Goal: Transaction & Acquisition: Download file/media

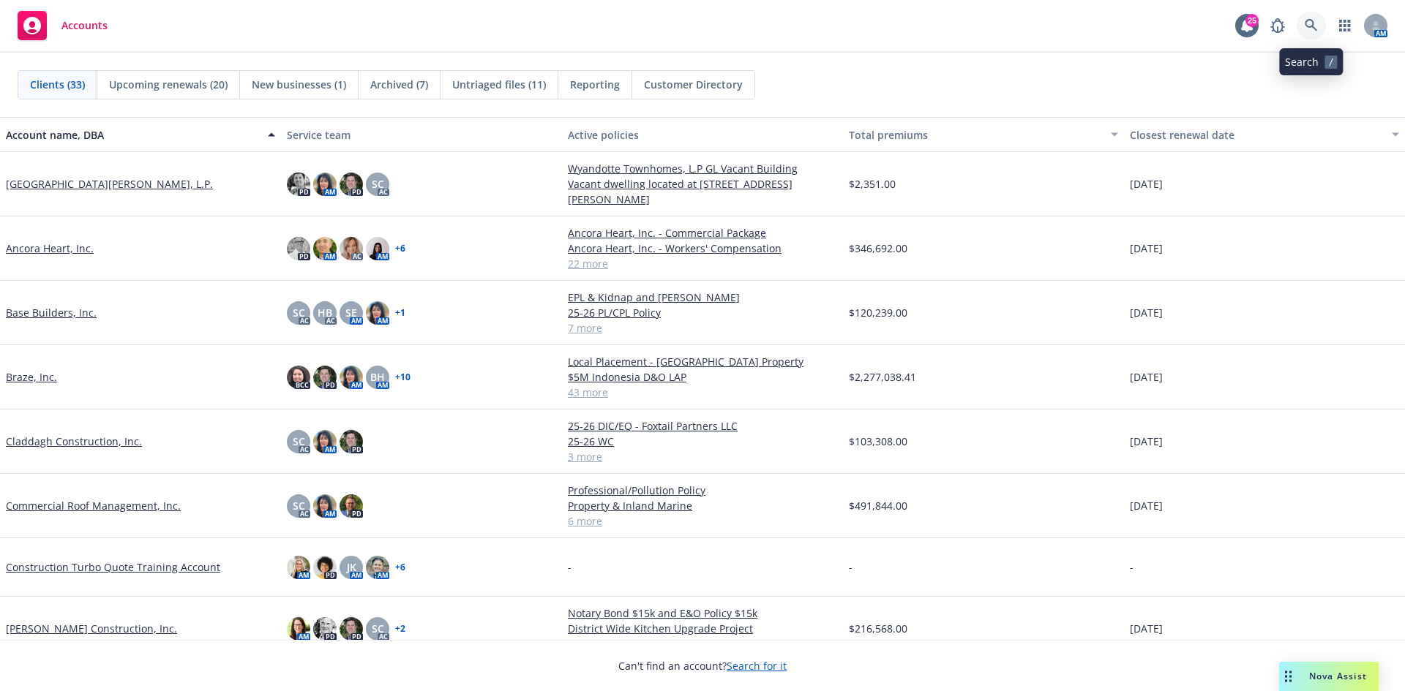
click at [1307, 24] on icon at bounding box center [1310, 25] width 13 height 13
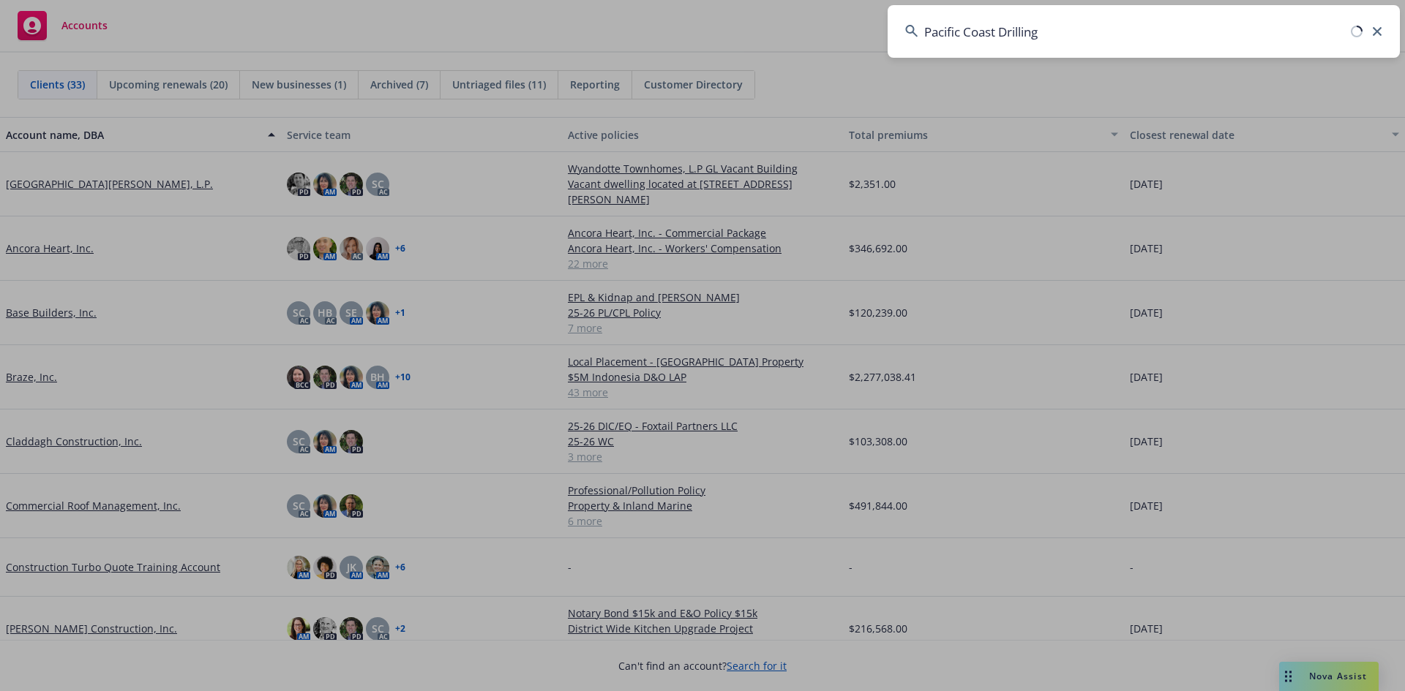
type input "Pacific Coast Drilling"
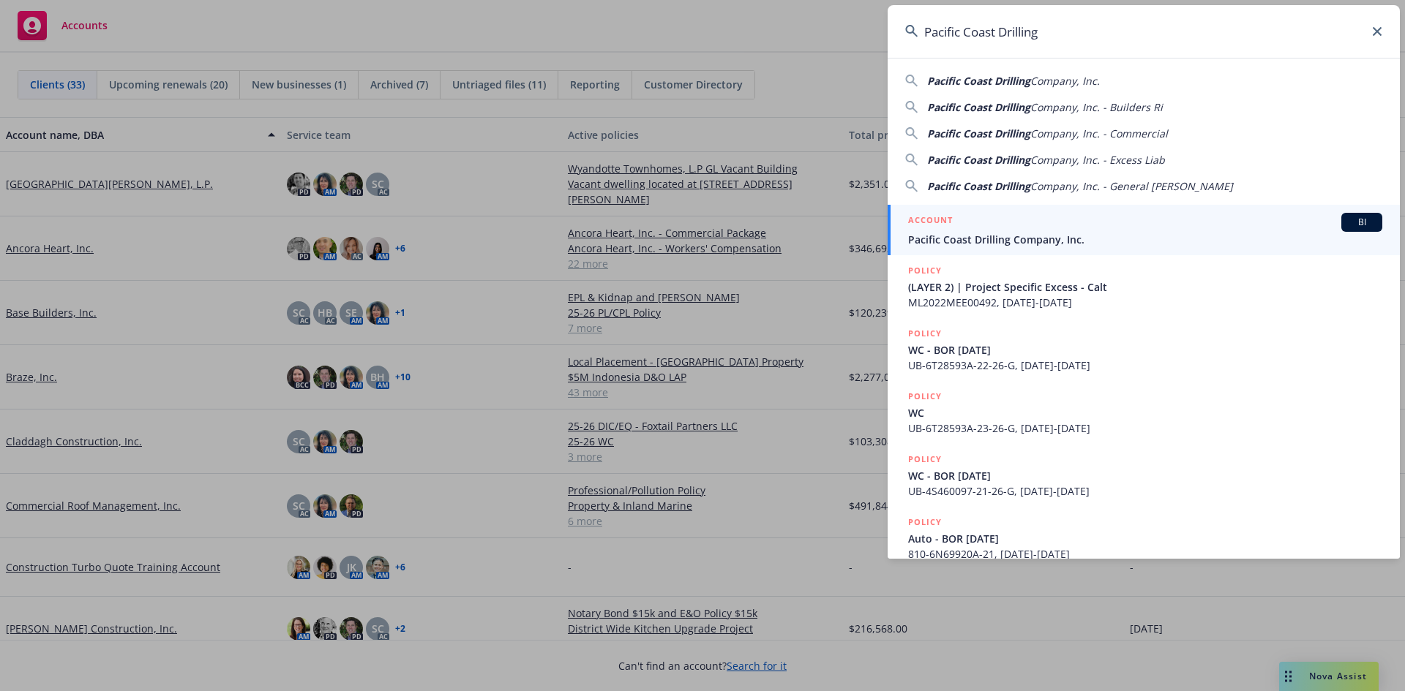
click at [1057, 233] on span "Pacific Coast Drilling Company, Inc." at bounding box center [1145, 239] width 474 height 15
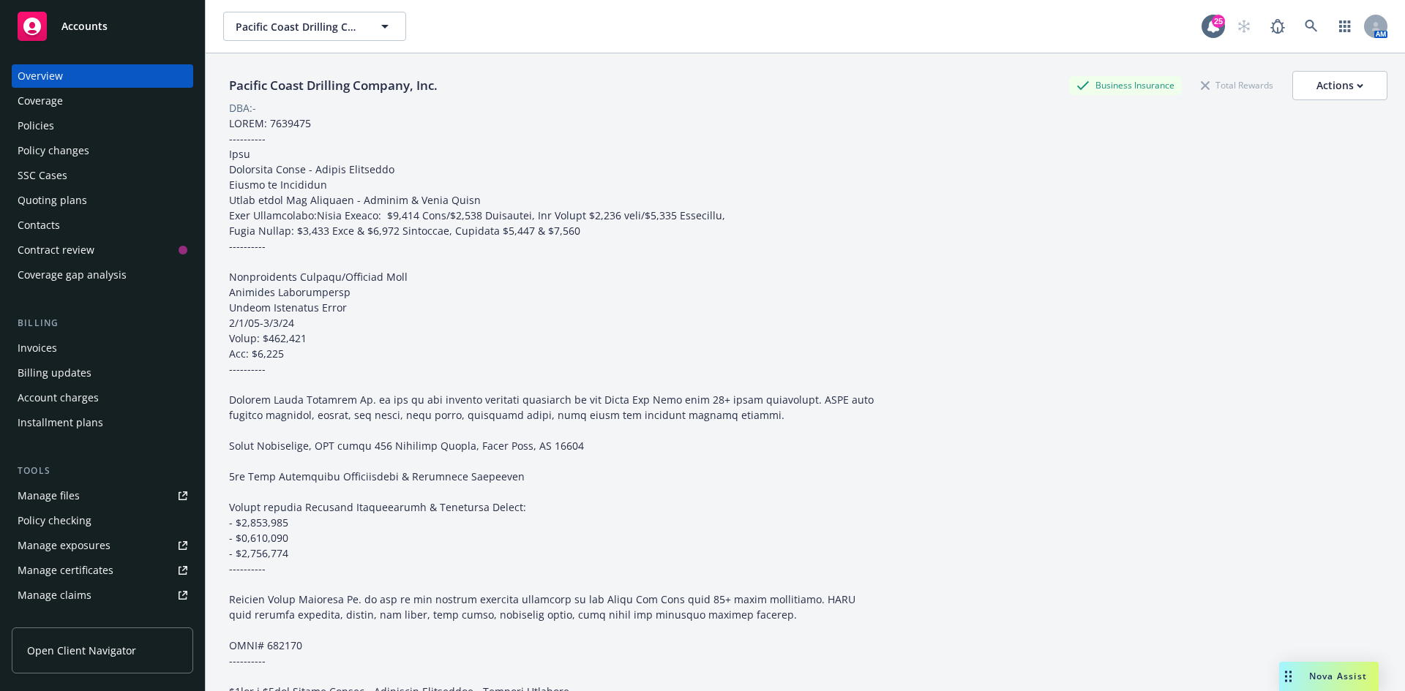
scroll to position [287, 0]
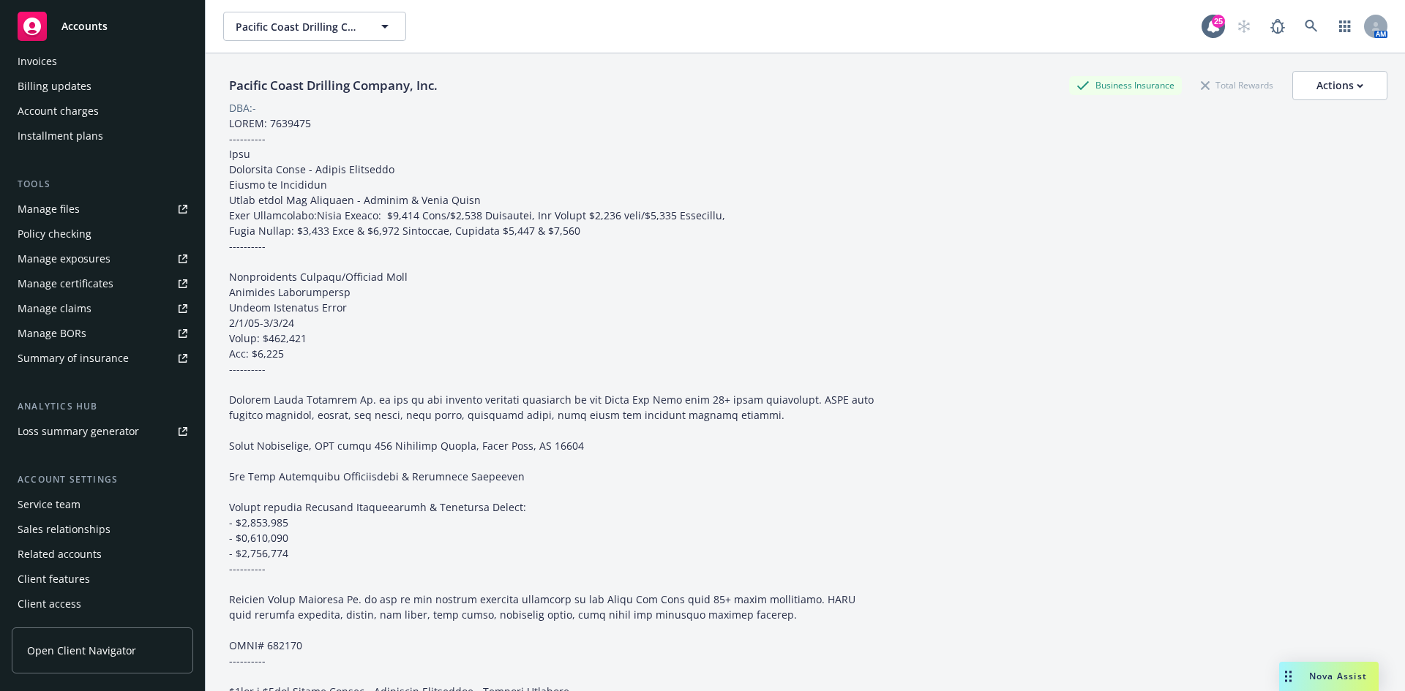
click at [65, 510] on div "Service team" at bounding box center [49, 504] width 63 height 23
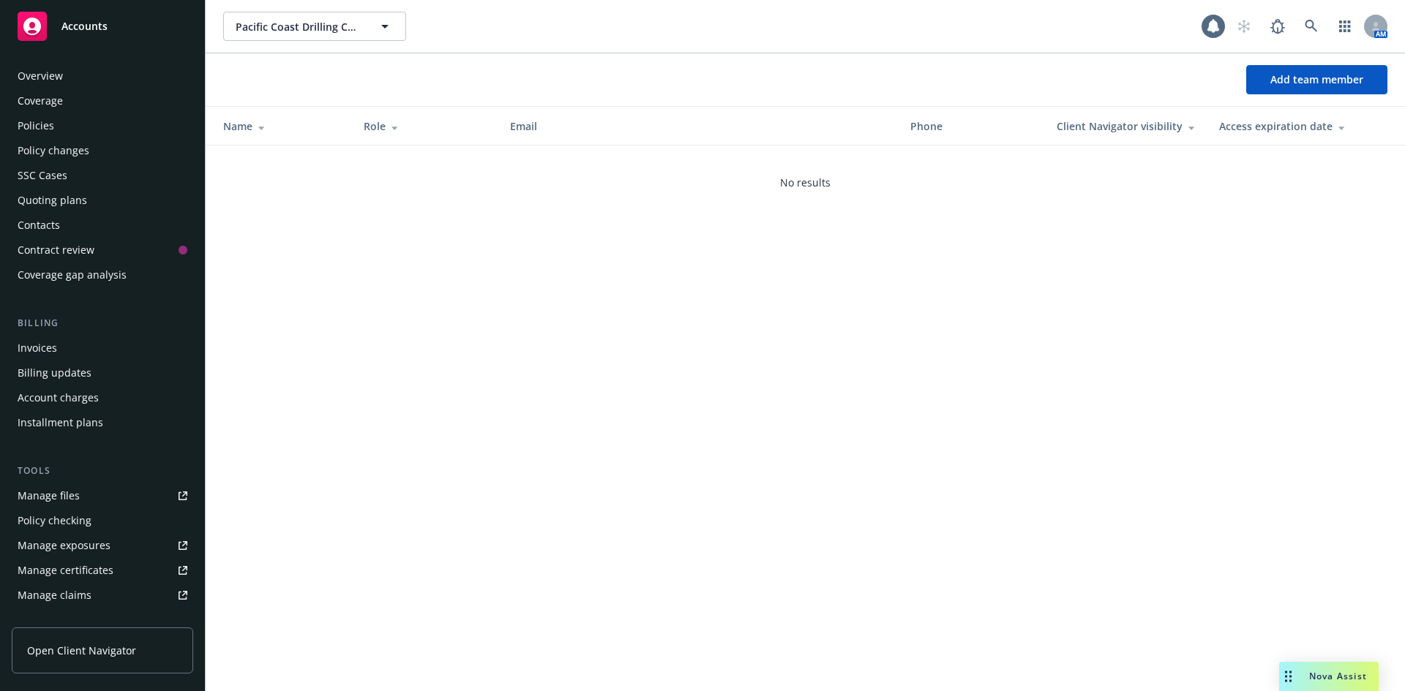
scroll to position [287, 0]
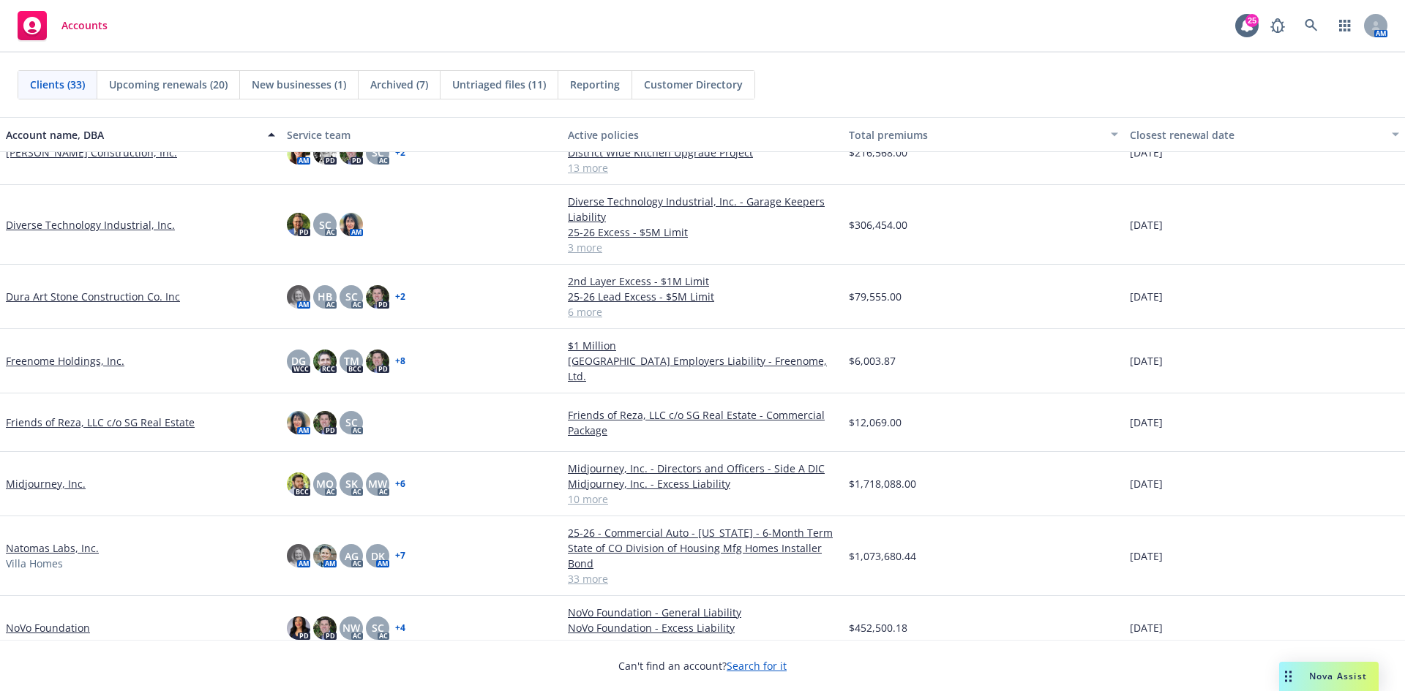
scroll to position [512, 0]
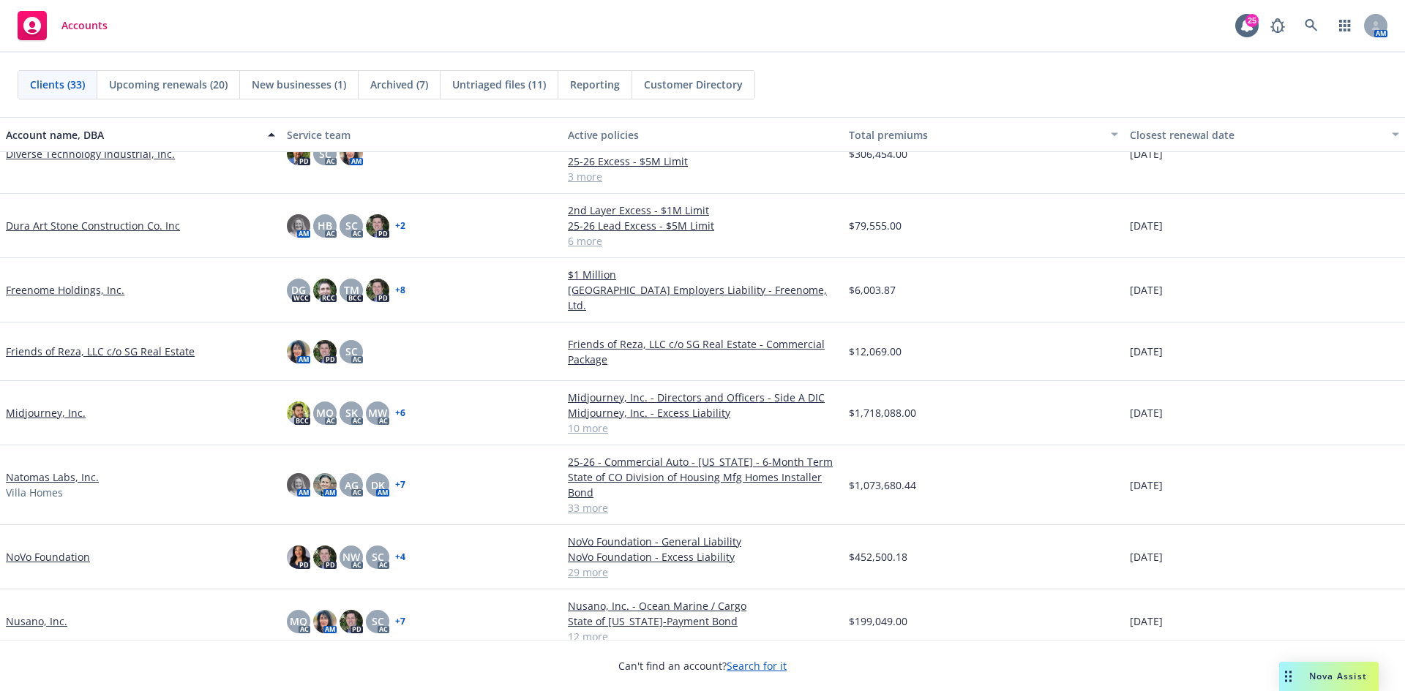
click at [70, 474] on link "Natomas Labs, Inc." at bounding box center [52, 477] width 93 height 15
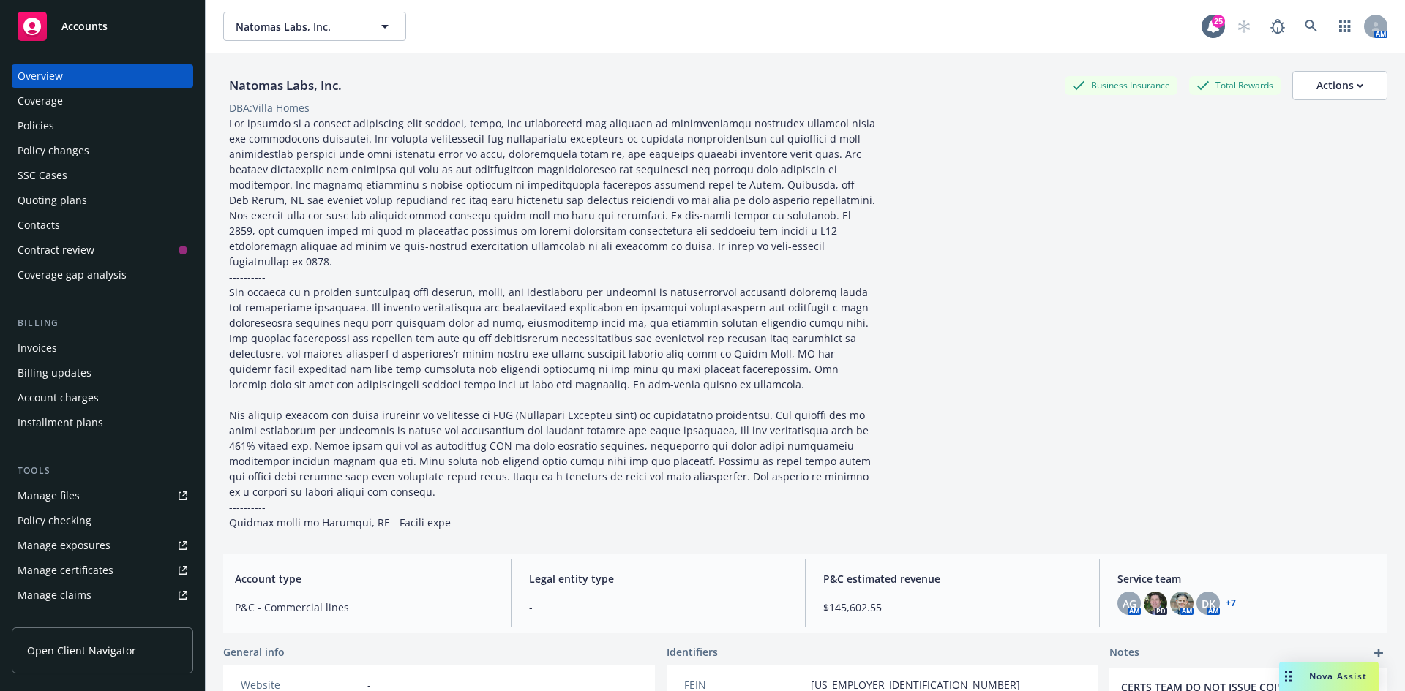
click at [108, 342] on div "Invoices" at bounding box center [103, 347] width 170 height 23
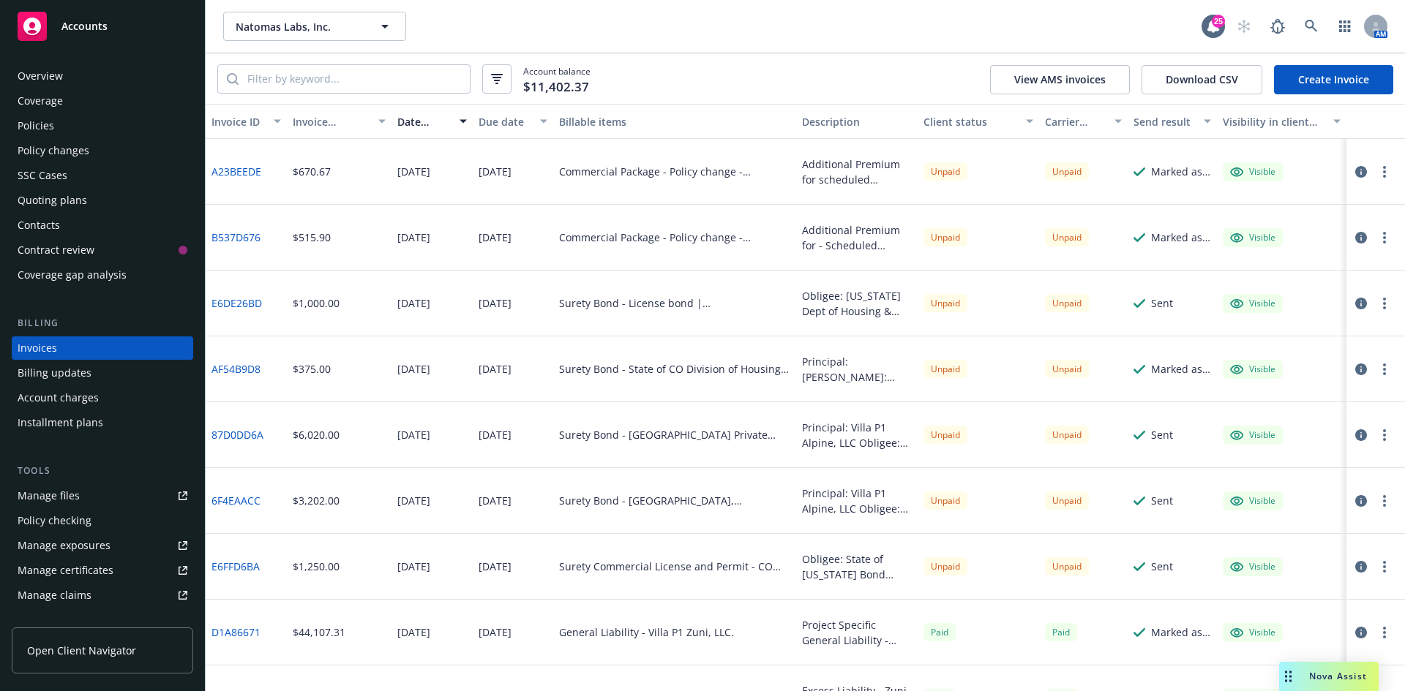
click at [250, 426] on div "87D0DD6A" at bounding box center [246, 435] width 81 height 66
click at [250, 428] on link "87D0DD6A" at bounding box center [237, 434] width 52 height 15
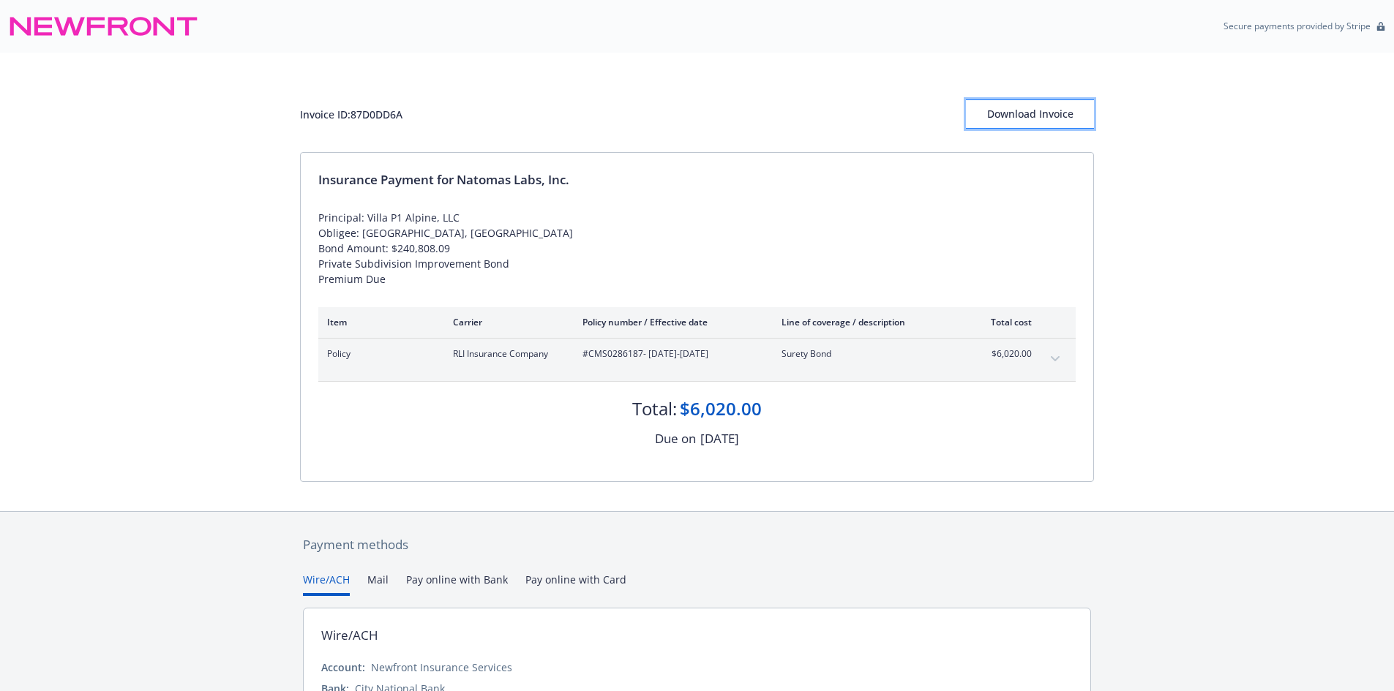
click at [1039, 110] on div "Download Invoice" at bounding box center [1030, 114] width 128 height 28
